Goal: Transaction & Acquisition: Book appointment/travel/reservation

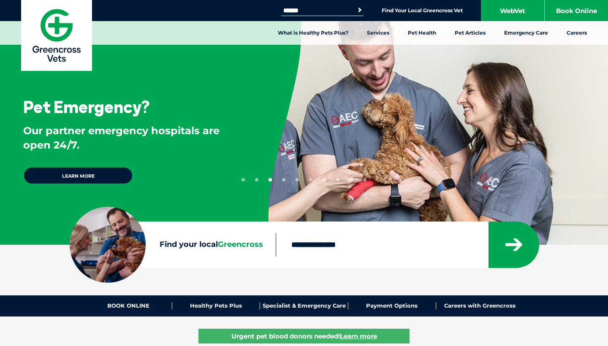
scroll to position [-2, 0]
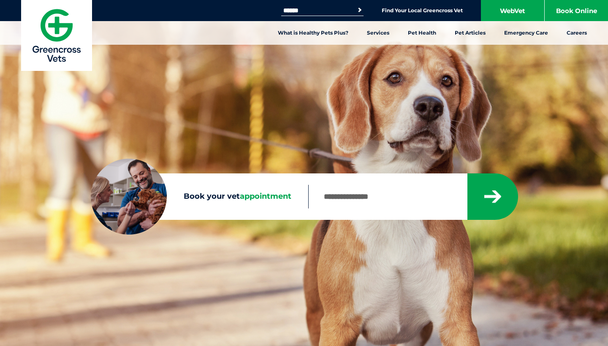
scroll to position [65, 0]
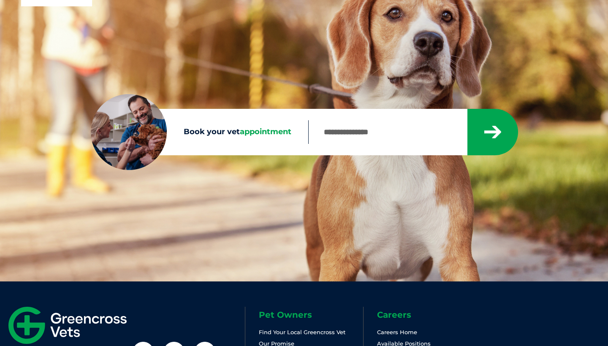
click at [356, 138] on input "Book your vet appointment" at bounding box center [387, 132] width 158 height 24
type input "****"
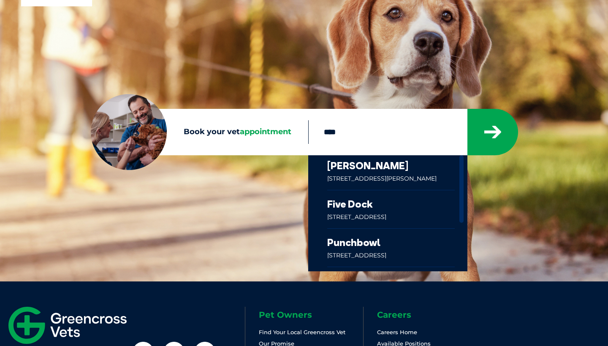
click at [427, 175] on link at bounding box center [391, 172] width 128 height 35
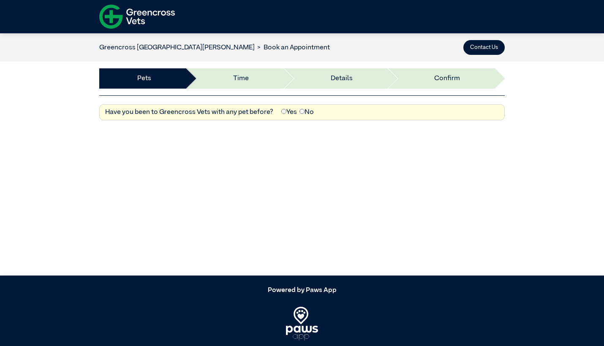
click at [281, 117] on div "Have you been to Greencross Vets with any pet before? Yes No" at bounding box center [302, 112] width 406 height 16
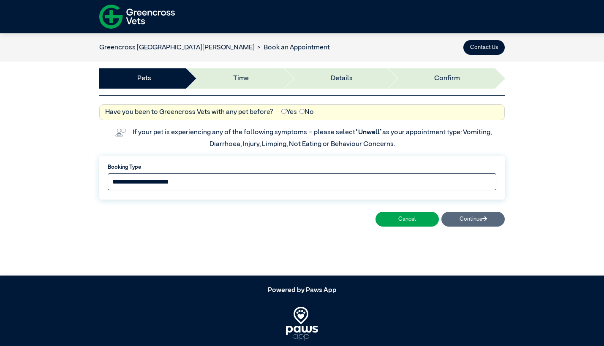
select select "*****"
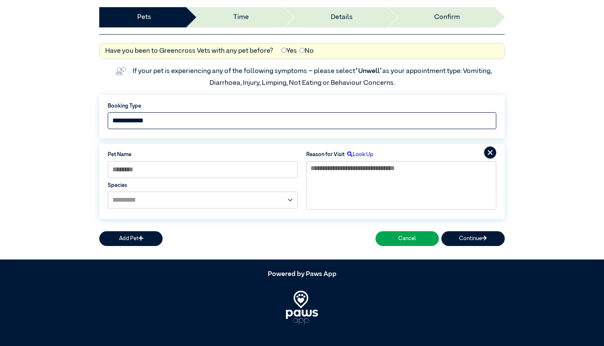
scroll to position [65, 0]
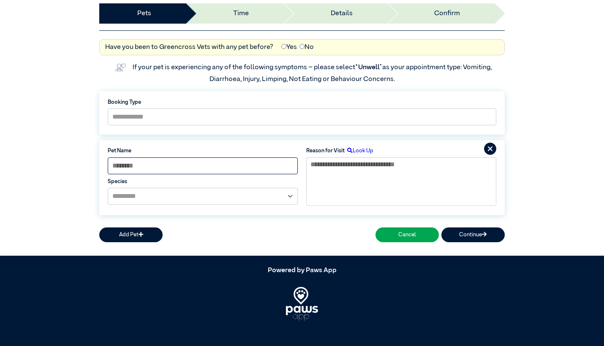
click at [247, 165] on input at bounding box center [203, 166] width 190 height 17
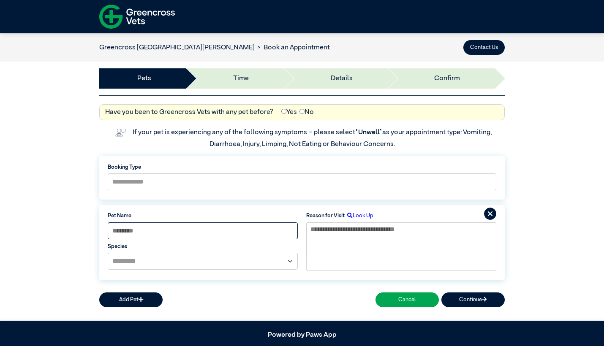
scroll to position [0, 0]
click at [152, 20] on img at bounding box center [137, 16] width 76 height 29
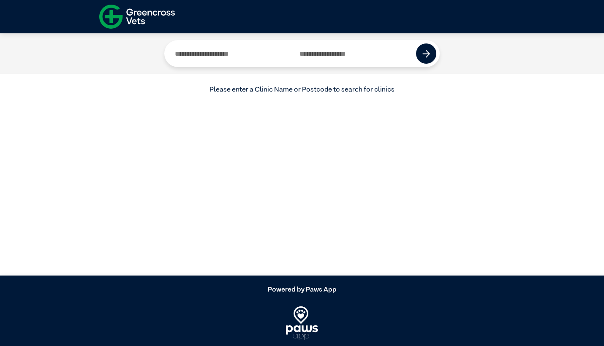
click at [149, 15] on img at bounding box center [137, 16] width 76 height 29
